Goal: Task Accomplishment & Management: Complete application form

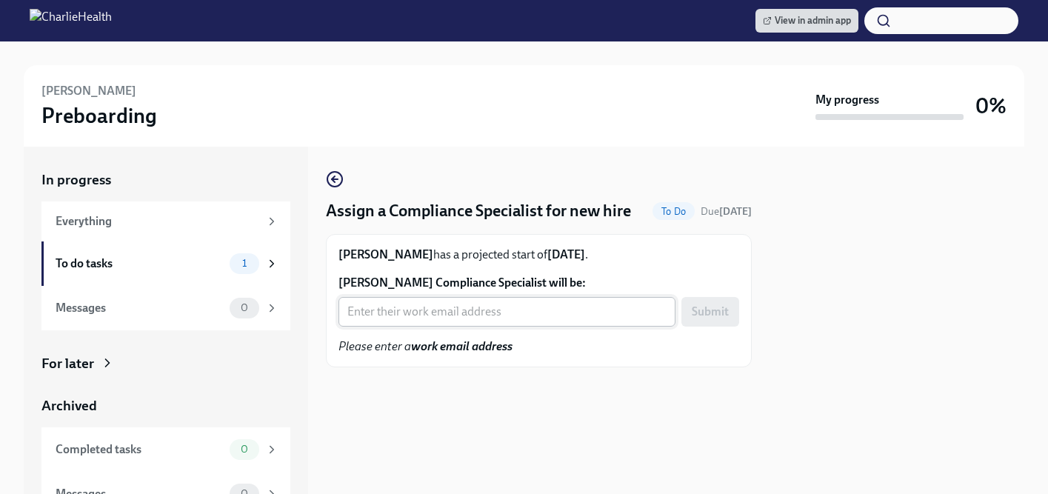
click at [441, 327] on input "[PERSON_NAME] Compliance Specialist will be:" at bounding box center [506, 312] width 337 height 30
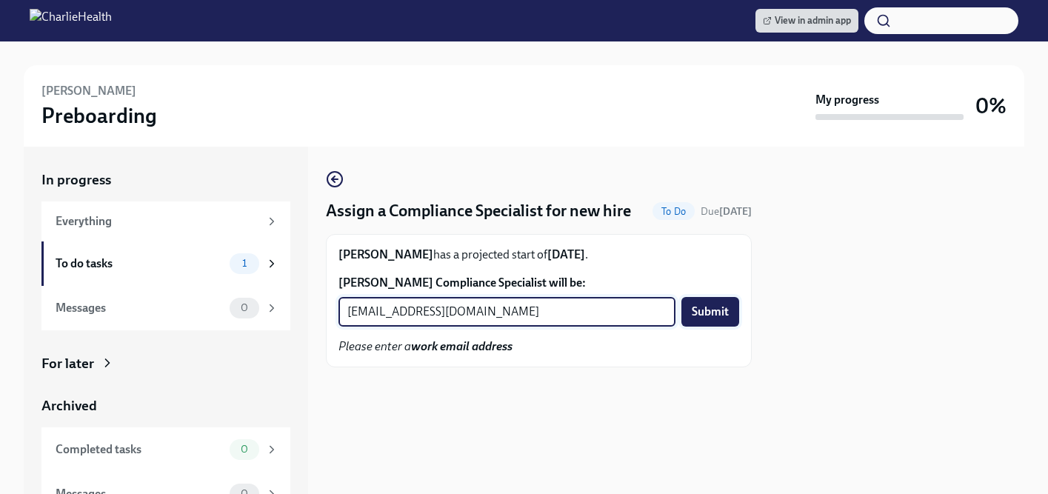
type input "[EMAIL_ADDRESS][DOMAIN_NAME]"
click at [714, 319] on span "Submit" at bounding box center [710, 311] width 37 height 15
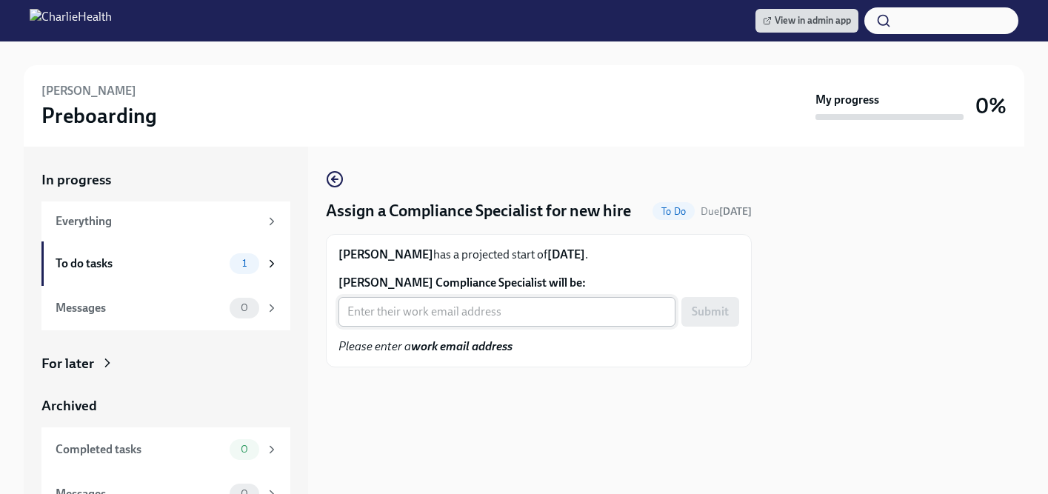
click at [407, 327] on input "Jason Hazel's Compliance Specialist will be:" at bounding box center [506, 312] width 337 height 30
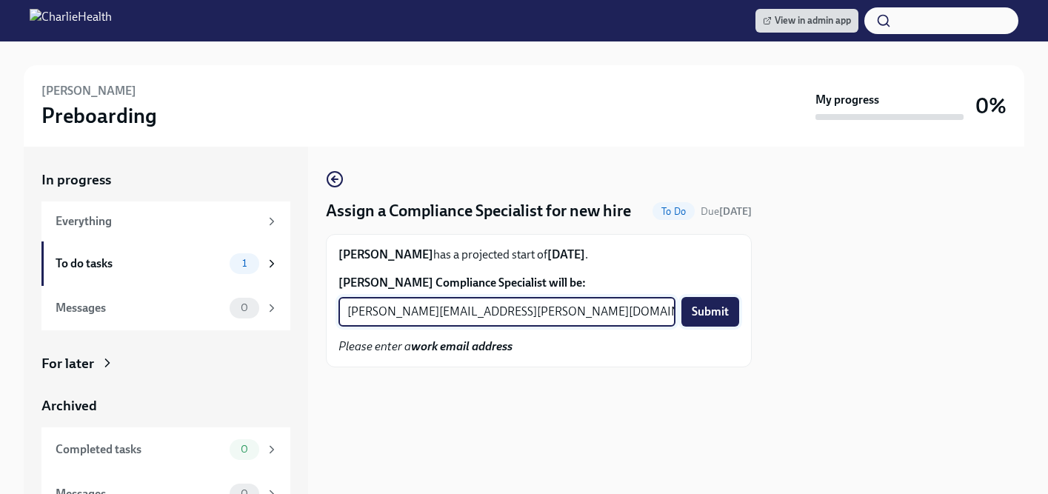
type input "briana.holloway@charliehealth.com"
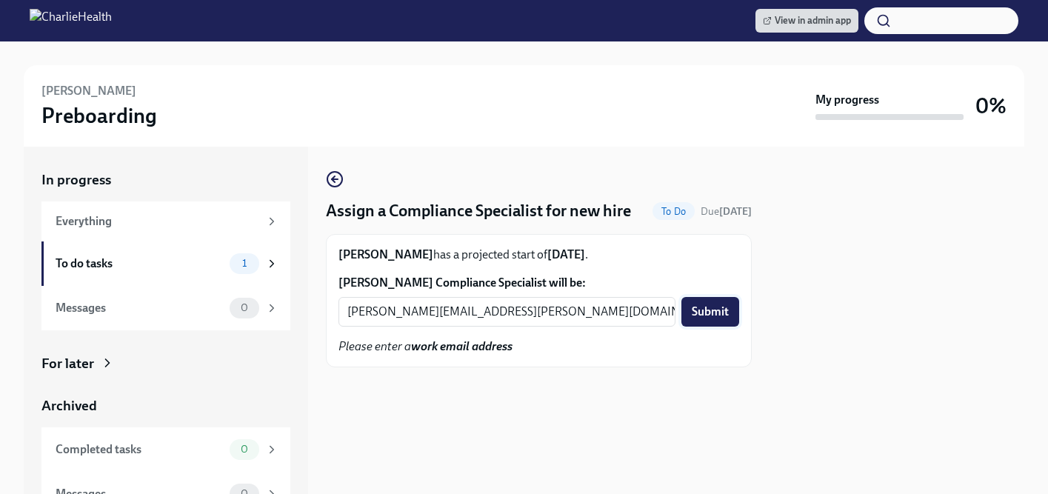
click at [705, 319] on span "Submit" at bounding box center [710, 311] width 37 height 15
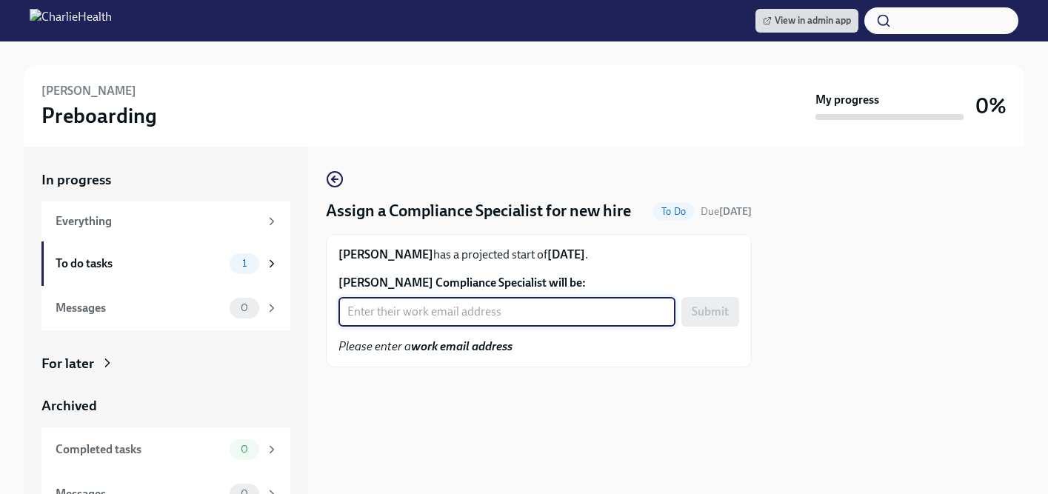
click at [430, 327] on input "[PERSON_NAME] Compliance Specialist will be:" at bounding box center [506, 312] width 337 height 30
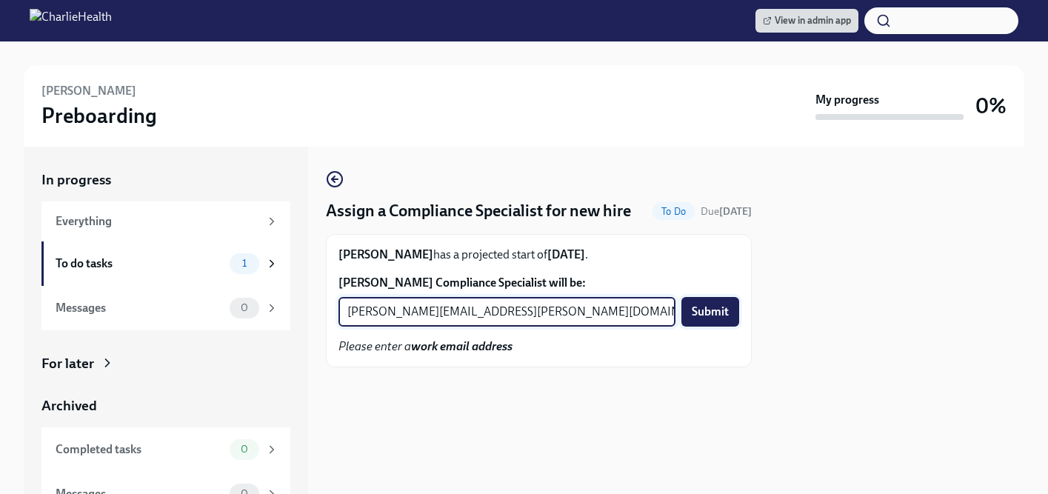
type input "[PERSON_NAME][EMAIL_ADDRESS][PERSON_NAME][DOMAIN_NAME]"
click at [700, 319] on span "Submit" at bounding box center [710, 311] width 37 height 15
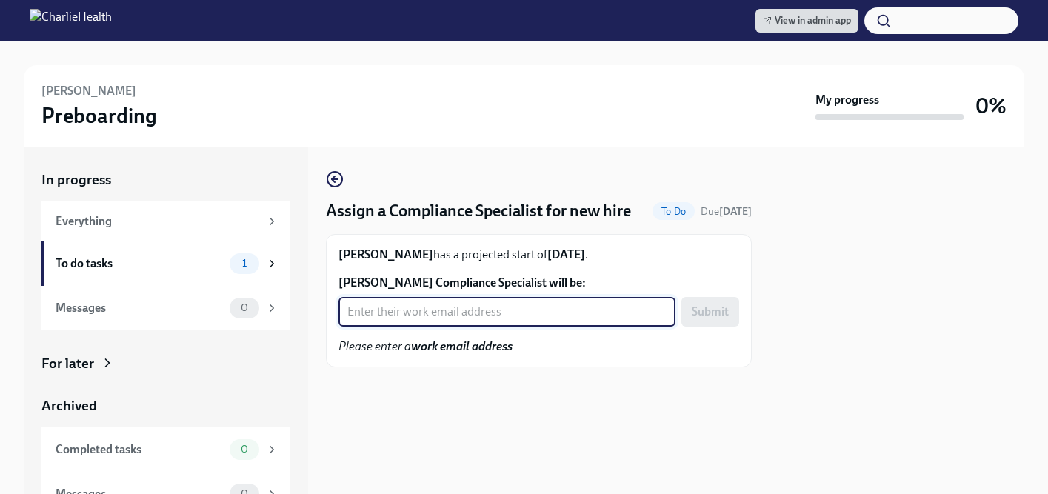
click at [390, 327] on input "[PERSON_NAME] Compliance Specialist will be:" at bounding box center [506, 312] width 337 height 30
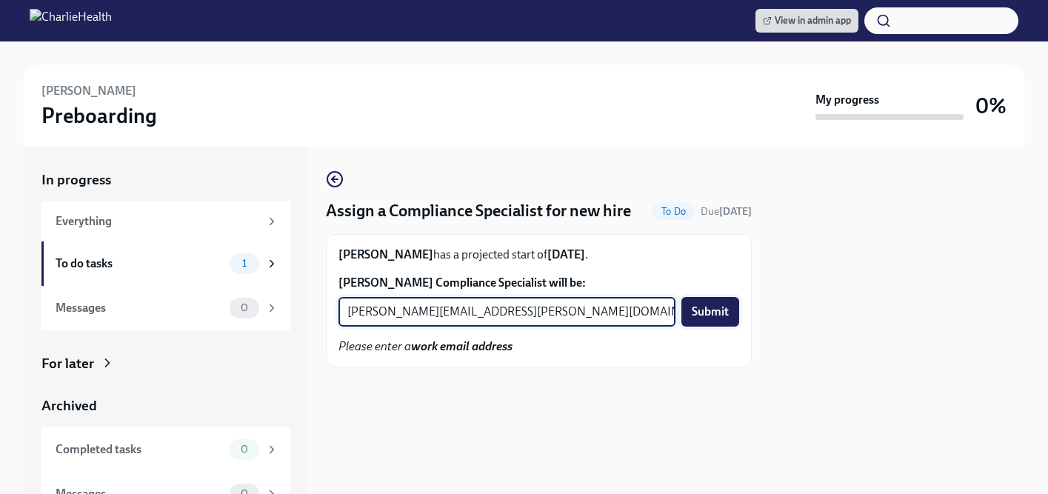
type input "[PERSON_NAME][EMAIL_ADDRESS][PERSON_NAME][DOMAIN_NAME]"
click at [711, 319] on span "Submit" at bounding box center [710, 311] width 37 height 15
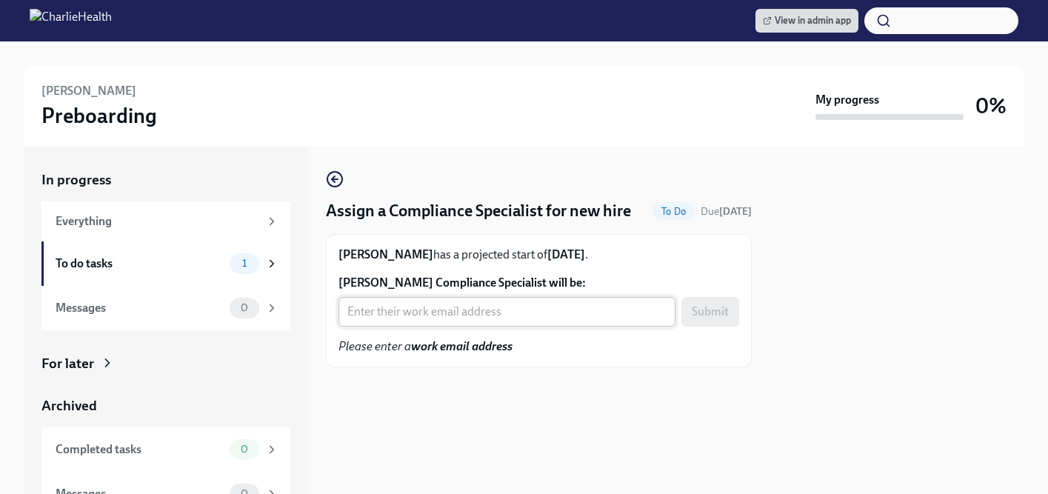
click at [456, 327] on input "Rochelle Perera's Compliance Specialist will be:" at bounding box center [506, 312] width 337 height 30
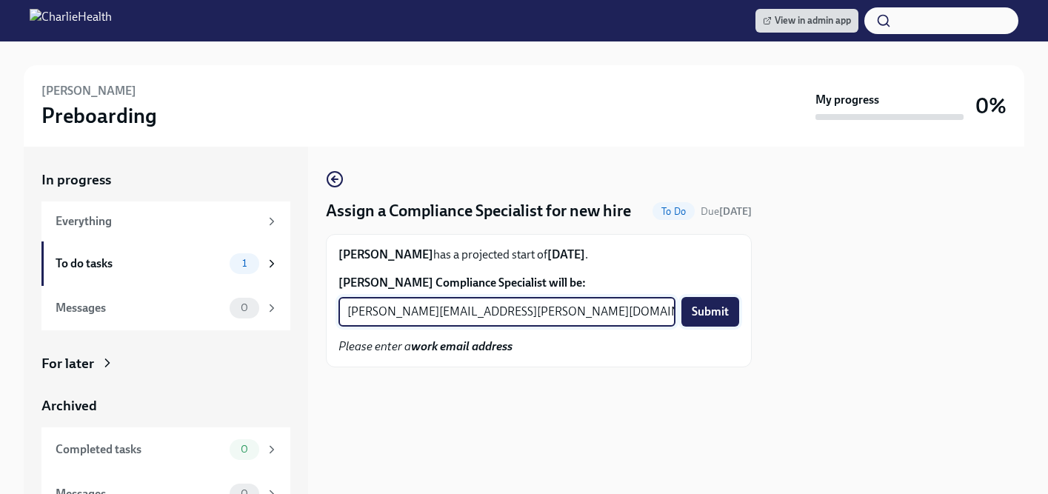
type input "michelle.winograd@charliehealth.com"
click at [712, 319] on span "Submit" at bounding box center [710, 311] width 37 height 15
